Goal: Information Seeking & Learning: Check status

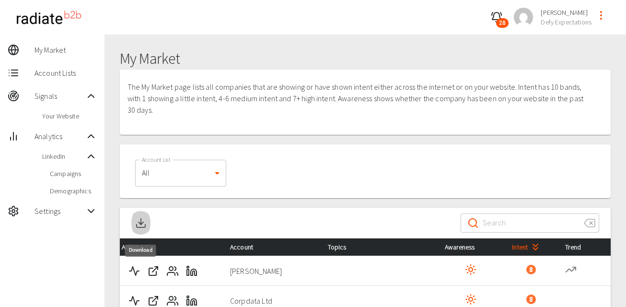
click at [139, 220] on icon "Download" at bounding box center [141, 223] width 12 height 12
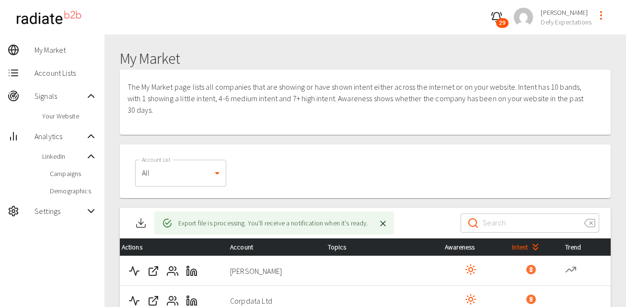
click at [498, 19] on icon "button" at bounding box center [497, 18] width 12 height 12
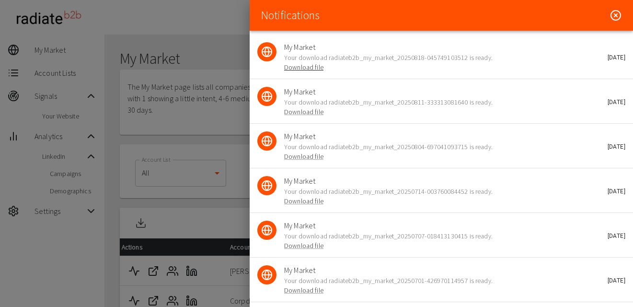
click at [305, 68] on link "Download file" at bounding box center [303, 67] width 39 height 9
click at [610, 13] on icon at bounding box center [616, 16] width 12 height 12
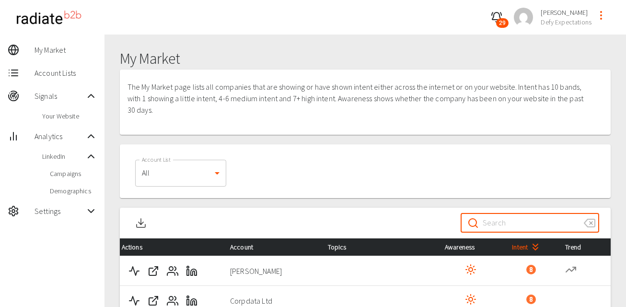
click at [522, 221] on input "Search" at bounding box center [529, 222] width 93 height 27
paste input "[PERSON_NAME]"
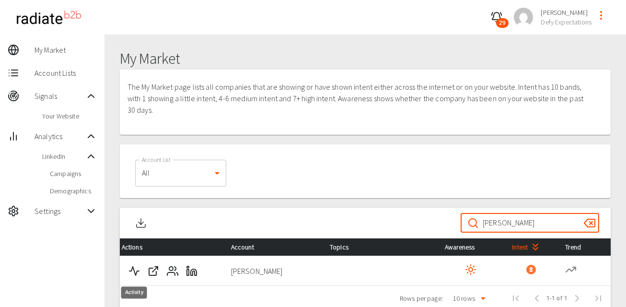
click at [135, 272] on polyline "Activity" at bounding box center [134, 271] width 10 height 9
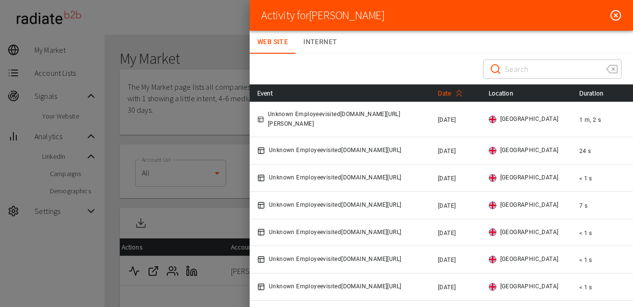
click at [443, 96] on span "Date" at bounding box center [452, 93] width 29 height 12
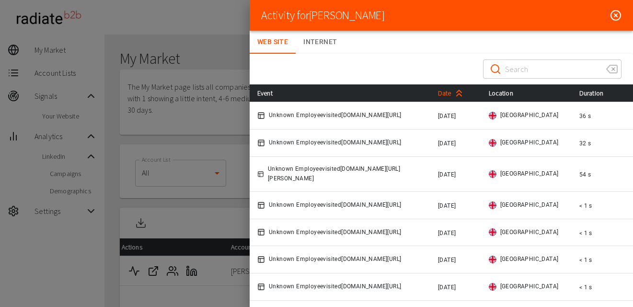
click at [443, 96] on span "Date" at bounding box center [452, 93] width 29 height 12
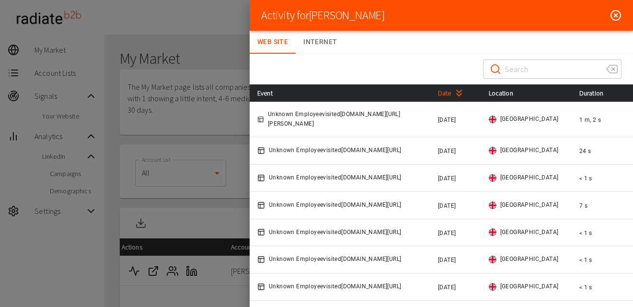
click at [615, 14] on line at bounding box center [616, 15] width 3 height 3
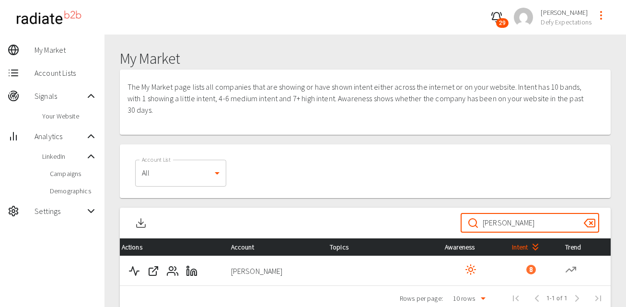
click at [519, 226] on input "[PERSON_NAME]" at bounding box center [529, 222] width 93 height 27
paste input "Corpdata Ltd"
click at [134, 273] on icon "Activity" at bounding box center [134, 271] width 12 height 12
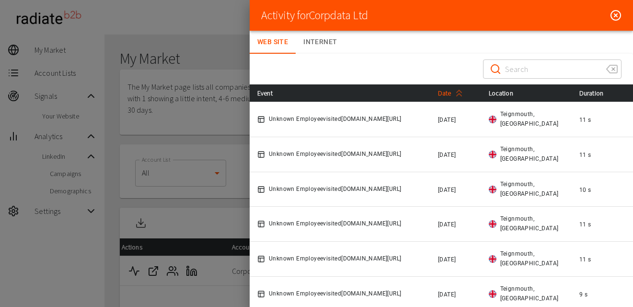
click at [447, 94] on span "Date" at bounding box center [452, 93] width 29 height 12
click at [615, 15] on line at bounding box center [616, 15] width 3 height 3
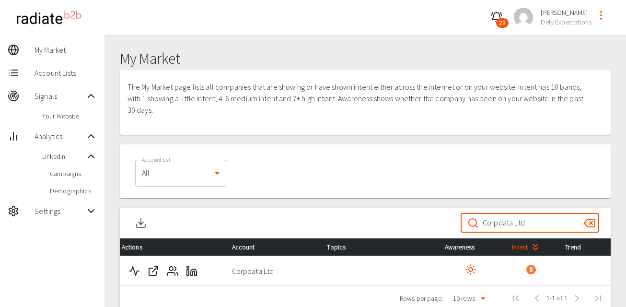
click at [549, 224] on input "Corpdata Ltd" at bounding box center [529, 222] width 93 height 27
paste input "The ITP"
click at [127, 267] on button "Activity" at bounding box center [134, 270] width 19 height 19
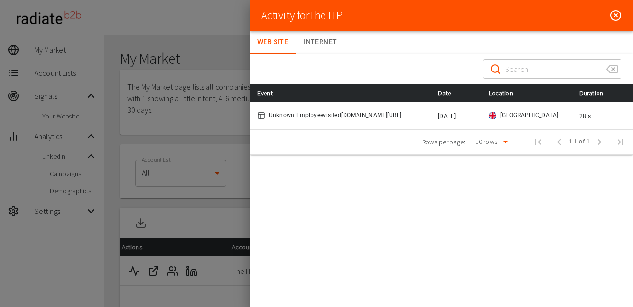
click at [615, 15] on line at bounding box center [616, 15] width 3 height 3
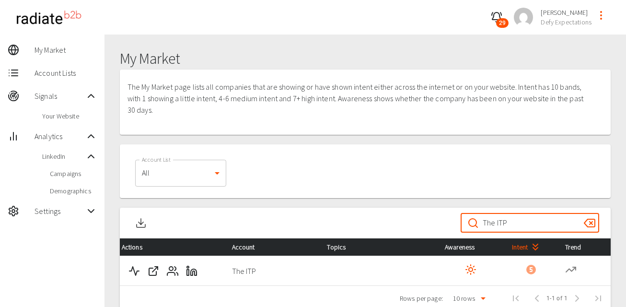
click at [522, 223] on input "The ITP" at bounding box center [529, 222] width 93 height 27
paste input "ales SA"
click at [132, 270] on icon "Activity" at bounding box center [134, 271] width 12 height 12
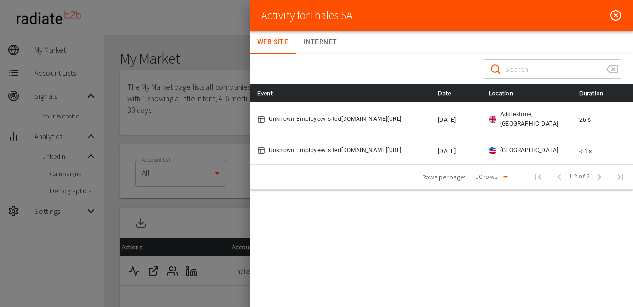
click at [612, 14] on icon at bounding box center [616, 16] width 12 height 12
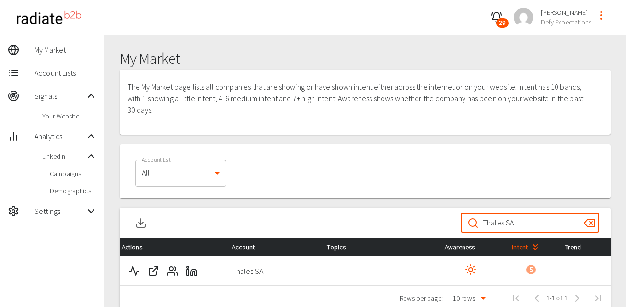
click at [520, 222] on input "Thales SA" at bounding box center [529, 222] width 93 height 27
paste input "Service Works Global"
click at [128, 271] on icon "Activity" at bounding box center [134, 271] width 12 height 12
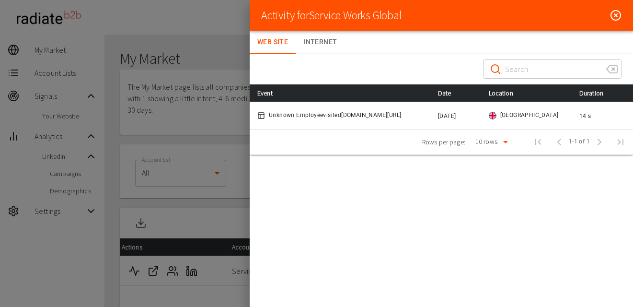
click at [615, 15] on icon at bounding box center [616, 16] width 12 height 12
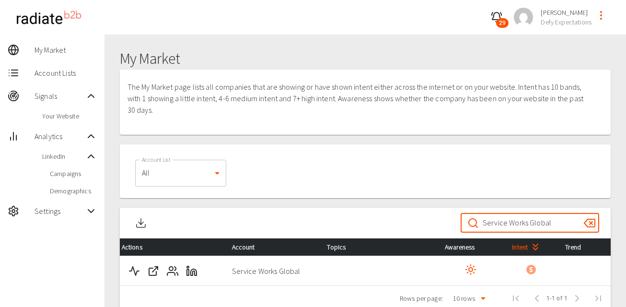
click at [519, 220] on input "Service Works Global" at bounding box center [529, 222] width 93 height 27
paste input "NHS [GEOGRAPHIC_DATA]"
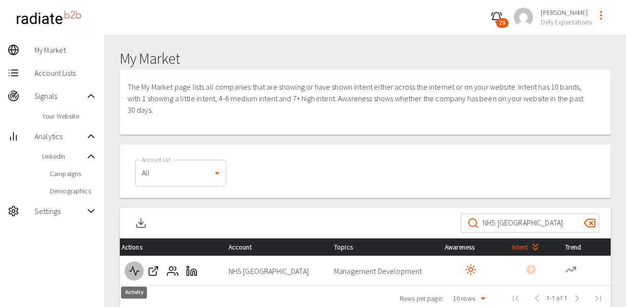
click at [136, 268] on icon "Activity" at bounding box center [134, 271] width 12 height 12
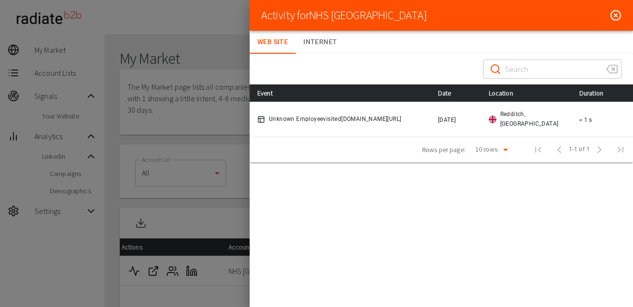
click at [615, 15] on icon at bounding box center [616, 16] width 12 height 12
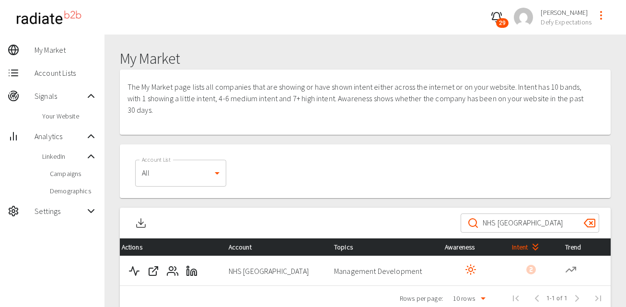
click at [529, 221] on input "NHS [GEOGRAPHIC_DATA]" at bounding box center [529, 222] width 93 height 27
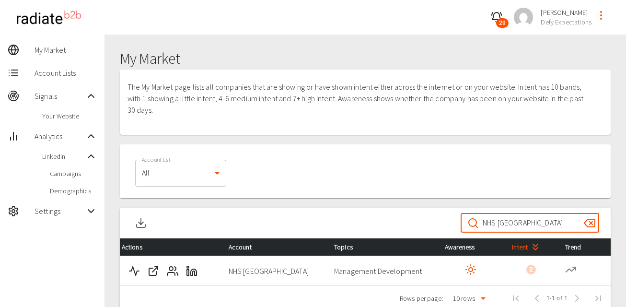
paste input "[GEOGRAPHIC_DATA]"
click at [137, 270] on polyline "Activity" at bounding box center [134, 271] width 10 height 9
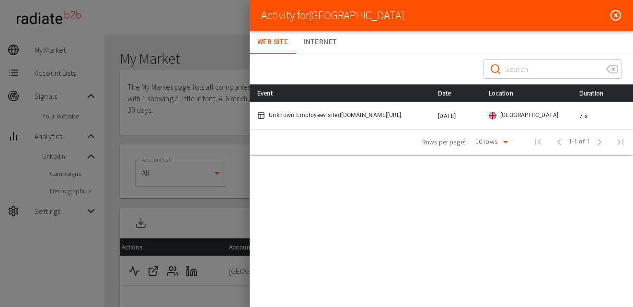
click at [615, 17] on icon at bounding box center [616, 16] width 12 height 12
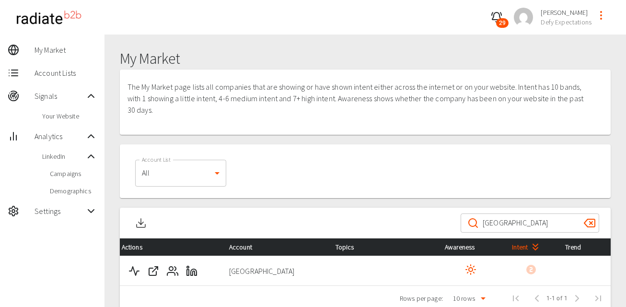
click at [510, 221] on input "[GEOGRAPHIC_DATA]" at bounding box center [529, 222] width 93 height 27
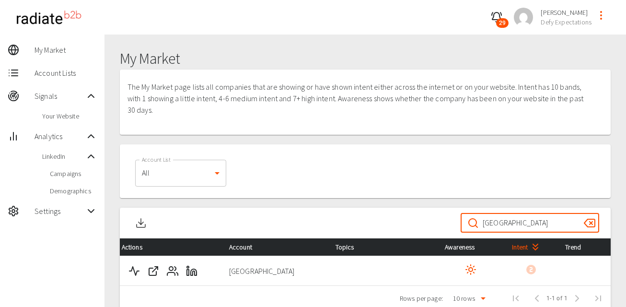
paste input "Australian Government - Department of the Prime Minister and Cabine"
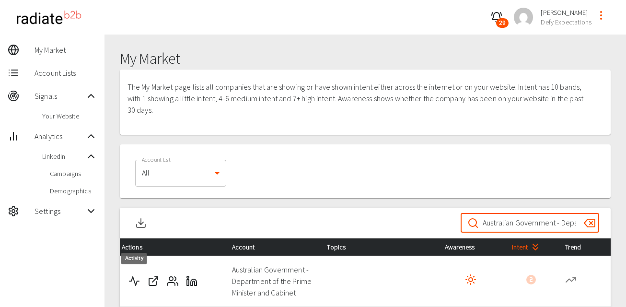
click at [135, 280] on icon "Activity" at bounding box center [134, 281] width 12 height 12
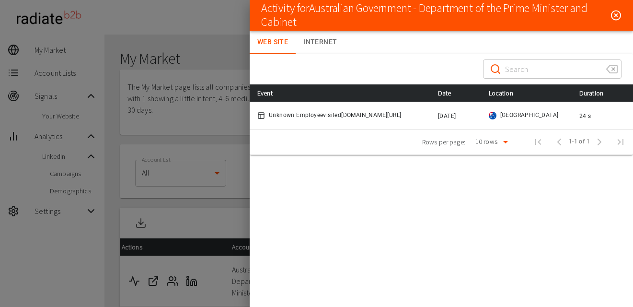
click at [617, 16] on line at bounding box center [616, 15] width 3 height 3
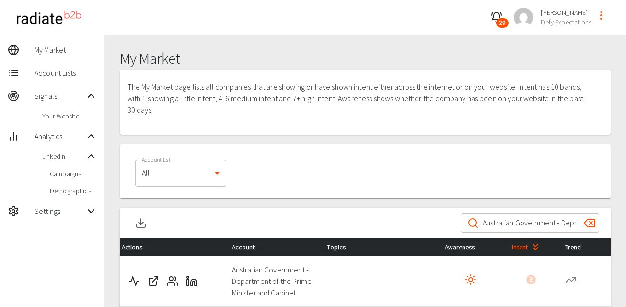
click at [514, 224] on input "Australian Government - Department of the Prime Minister and Cabinet" at bounding box center [529, 222] width 93 height 27
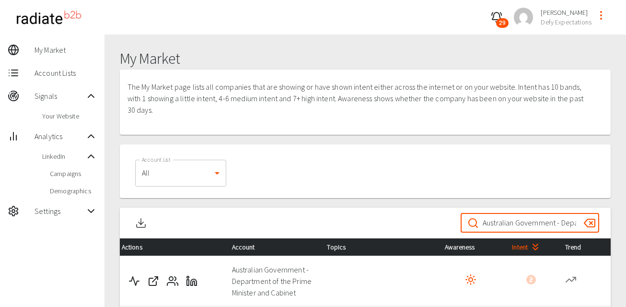
paste input "Mumara App Store"
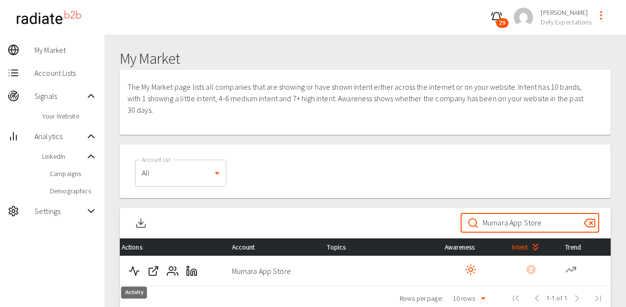
type input "Mumara App Store"
click at [135, 270] on icon "Activity" at bounding box center [134, 271] width 12 height 12
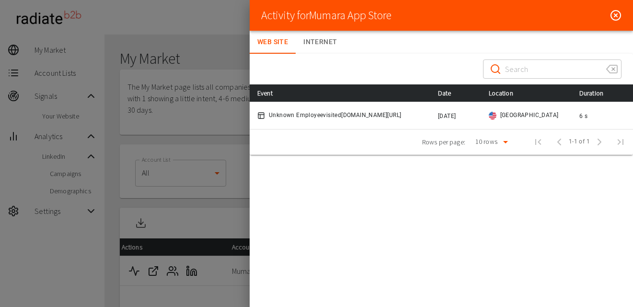
click at [619, 16] on icon at bounding box center [616, 16] width 12 height 12
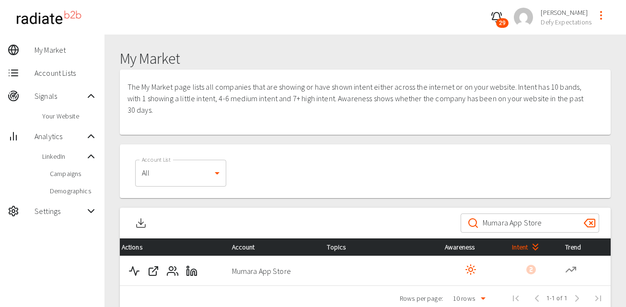
click at [534, 222] on input "Mumara App Store" at bounding box center [529, 222] width 93 height 27
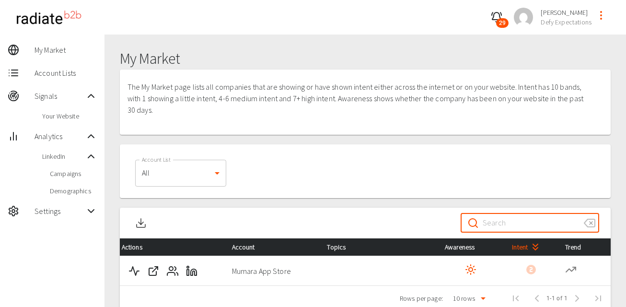
paste input "[GEOGRAPHIC_DATA] and [GEOGRAPHIC_DATA] NHS Foundation Trust"
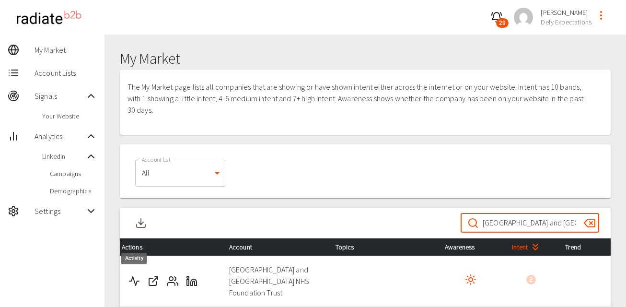
click at [134, 281] on polyline "Activity" at bounding box center [134, 281] width 10 height 9
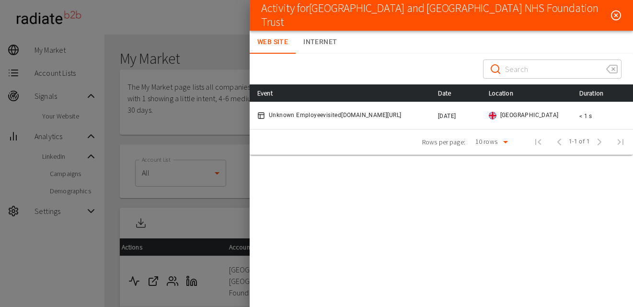
click at [620, 14] on icon at bounding box center [616, 16] width 11 height 12
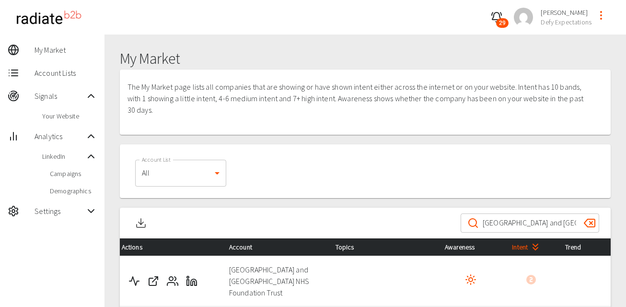
click at [521, 213] on input "[GEOGRAPHIC_DATA] and [GEOGRAPHIC_DATA] NHS Foundation Trust" at bounding box center [529, 222] width 93 height 27
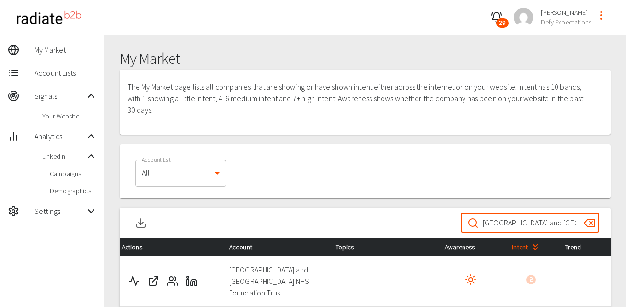
paste input "PR Newswire Association, LLC"
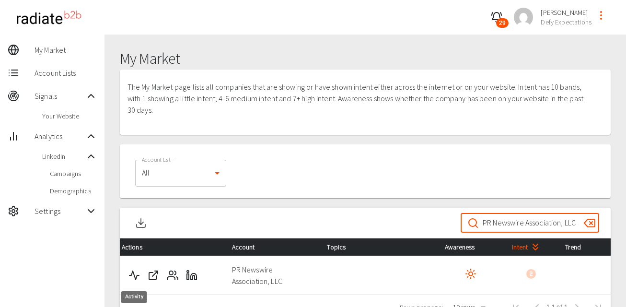
click at [131, 275] on polyline "Activity" at bounding box center [134, 275] width 10 height 9
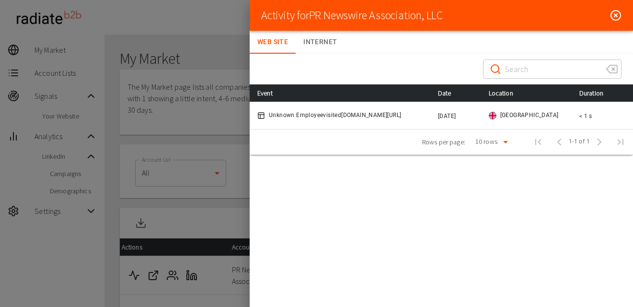
click at [618, 14] on icon at bounding box center [616, 16] width 12 height 12
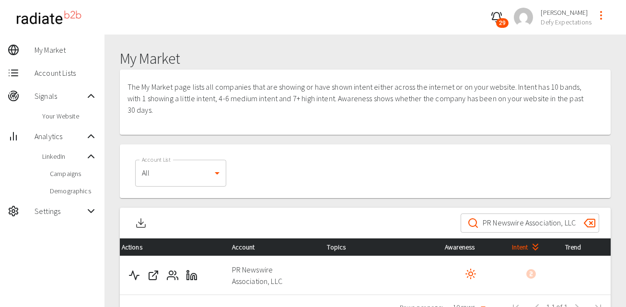
click at [543, 227] on input "PR Newswire Association, LLC" at bounding box center [529, 222] width 93 height 27
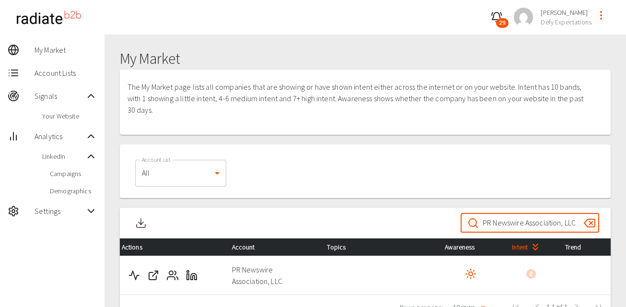
paste input "S R [PERSON_NAME] LTD"
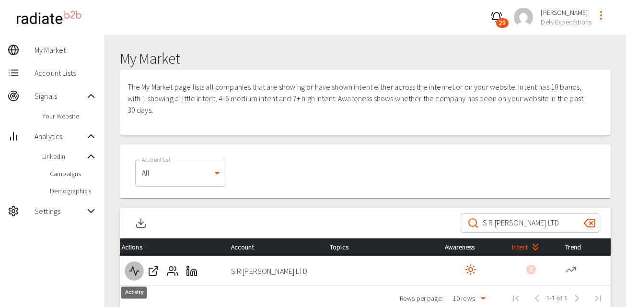
click at [138, 270] on polyline "Activity" at bounding box center [134, 271] width 10 height 9
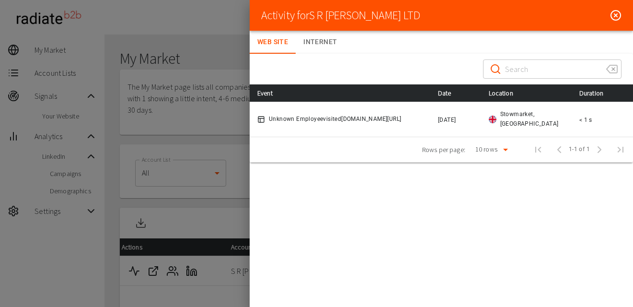
click at [614, 13] on icon at bounding box center [616, 16] width 12 height 12
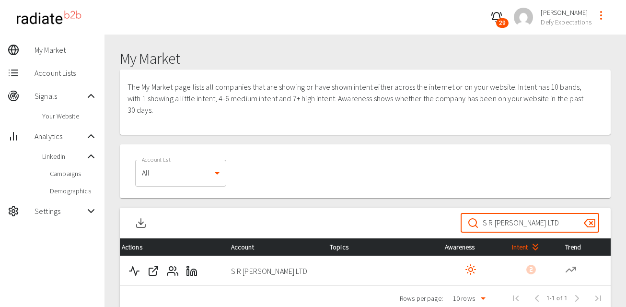
click at [500, 225] on input "S R [PERSON_NAME] LTD" at bounding box center [529, 222] width 93 height 27
paste input "Television New Zealand Limited"
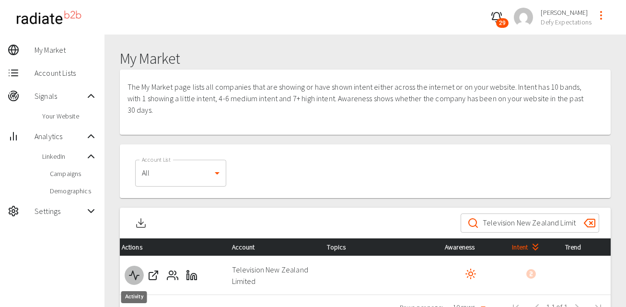
click at [133, 278] on icon "Activity" at bounding box center [134, 275] width 12 height 12
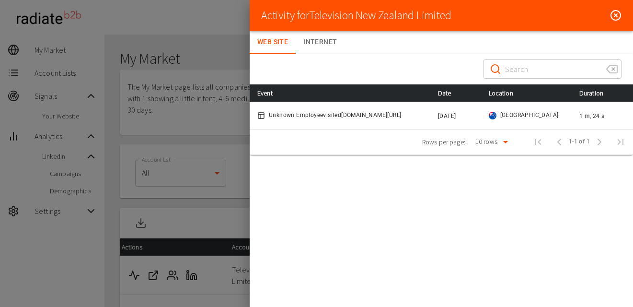
click at [615, 14] on line at bounding box center [616, 15] width 3 height 3
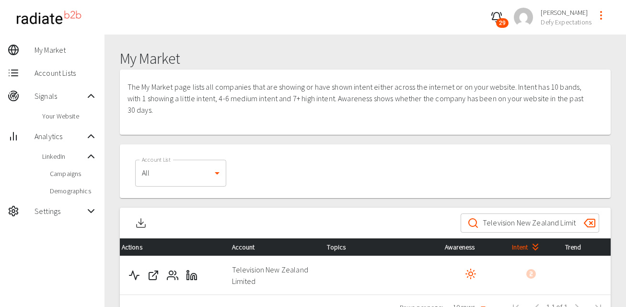
click at [547, 223] on input "Television New Zealand Limited" at bounding box center [529, 222] width 93 height 27
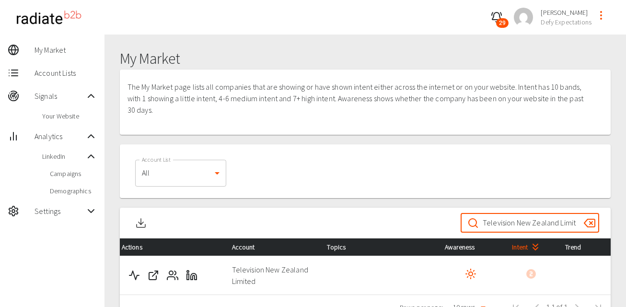
paste input "Covenant House [US_STATE]"
type input "Covenant House [US_STATE]"
click at [132, 273] on polyline "Activity" at bounding box center [134, 275] width 10 height 9
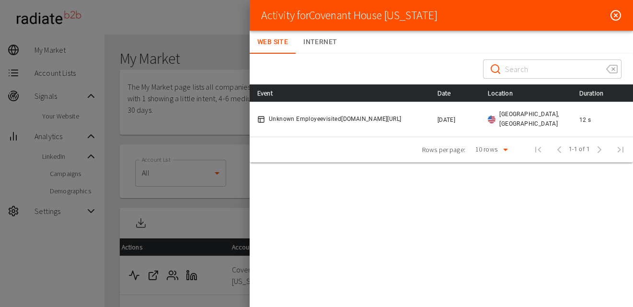
click at [618, 16] on icon at bounding box center [616, 16] width 12 height 12
